Goal: Task Accomplishment & Management: Manage account settings

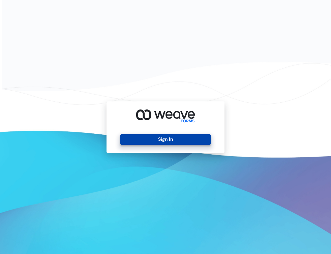
drag, startPoint x: 129, startPoint y: 139, endPoint x: 124, endPoint y: 141, distance: 6.0
click at [129, 139] on button "Sign In" at bounding box center [165, 139] width 90 height 11
